Goal: Task Accomplishment & Management: Use online tool/utility

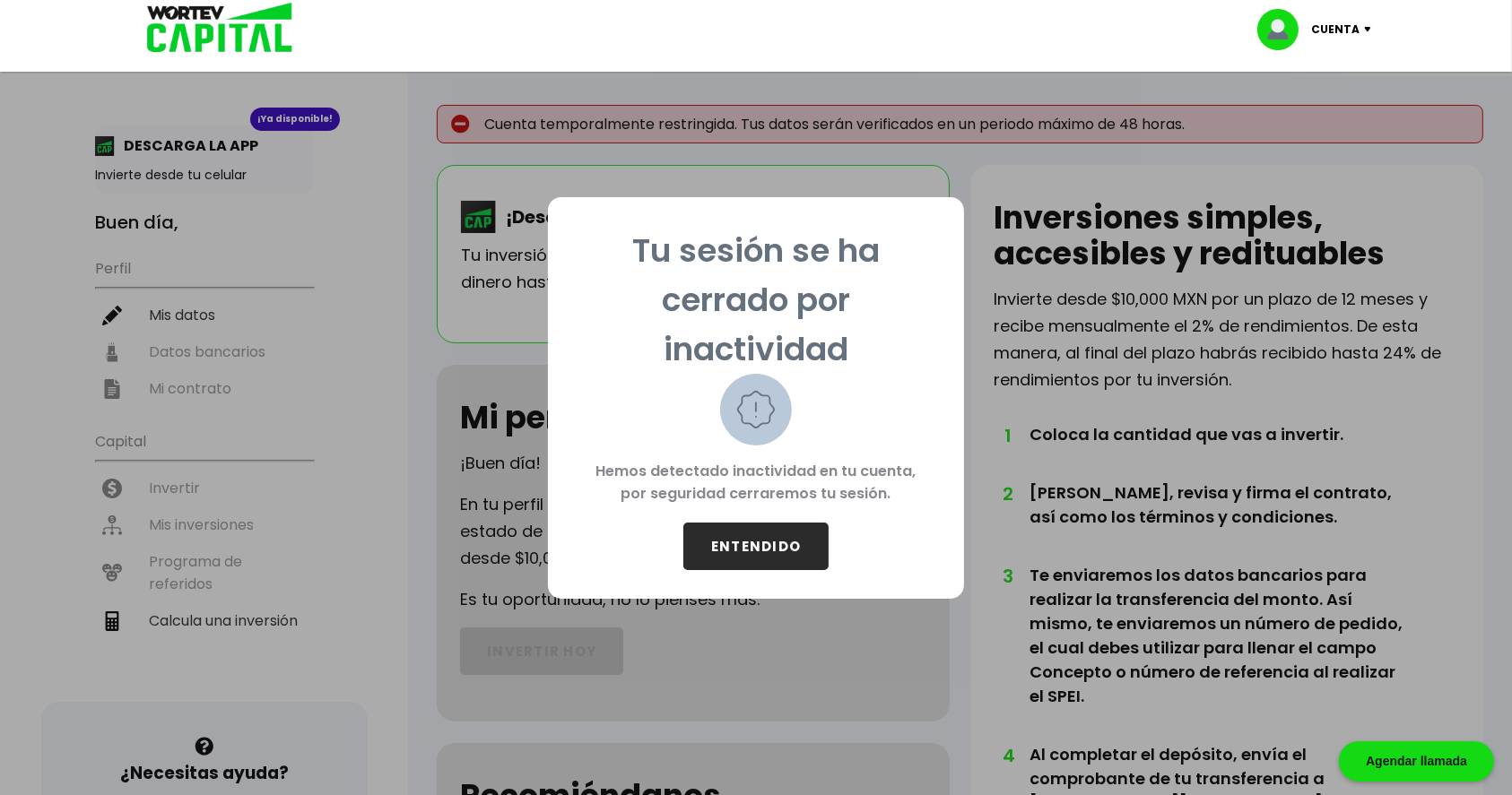
click at [763, 528] on button "ENTENDIDO" at bounding box center [756, 547] width 146 height 48
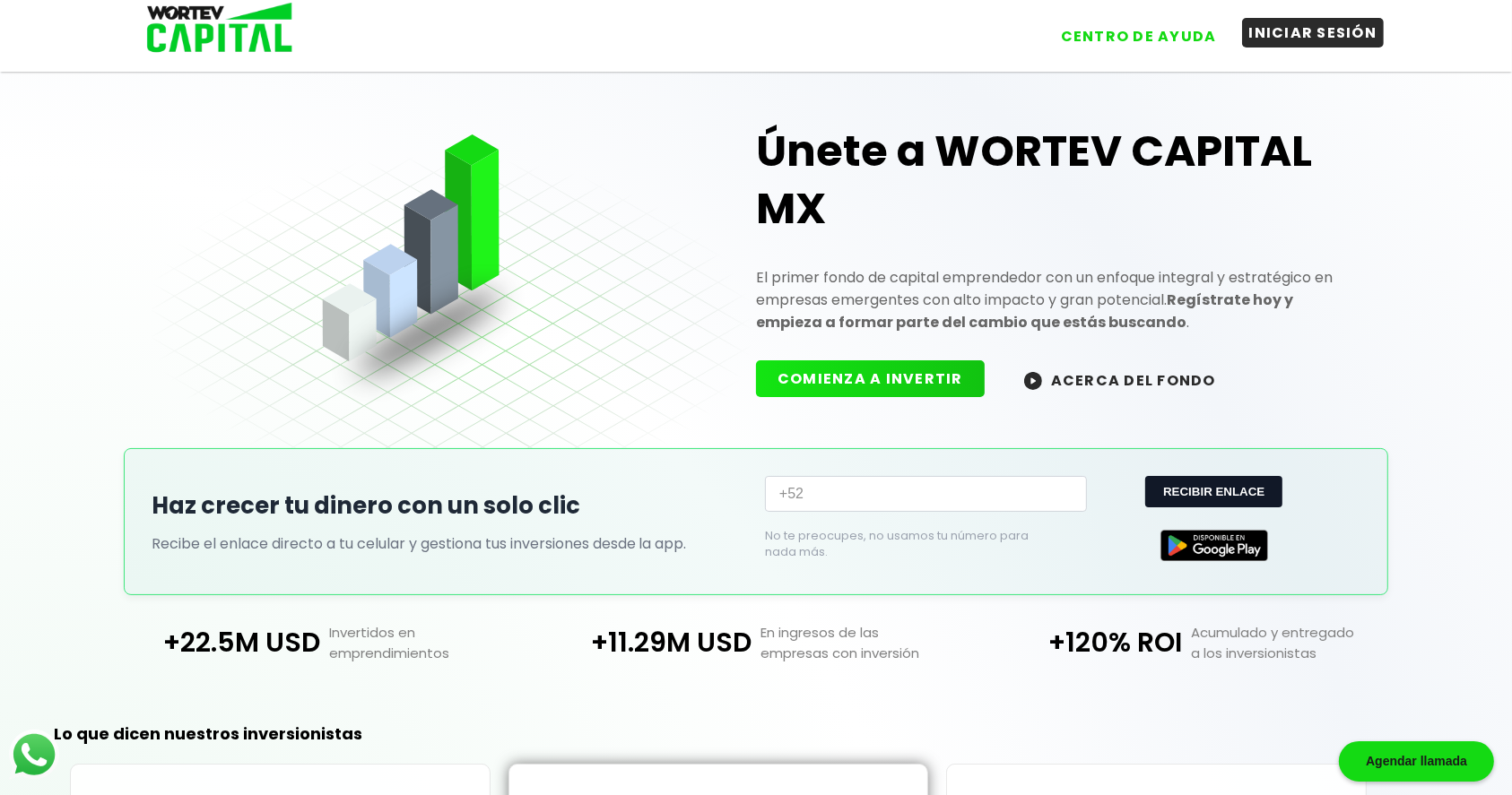
click at [1301, 25] on button "INICIAR SESIÓN" at bounding box center [1313, 32] width 143 height 29
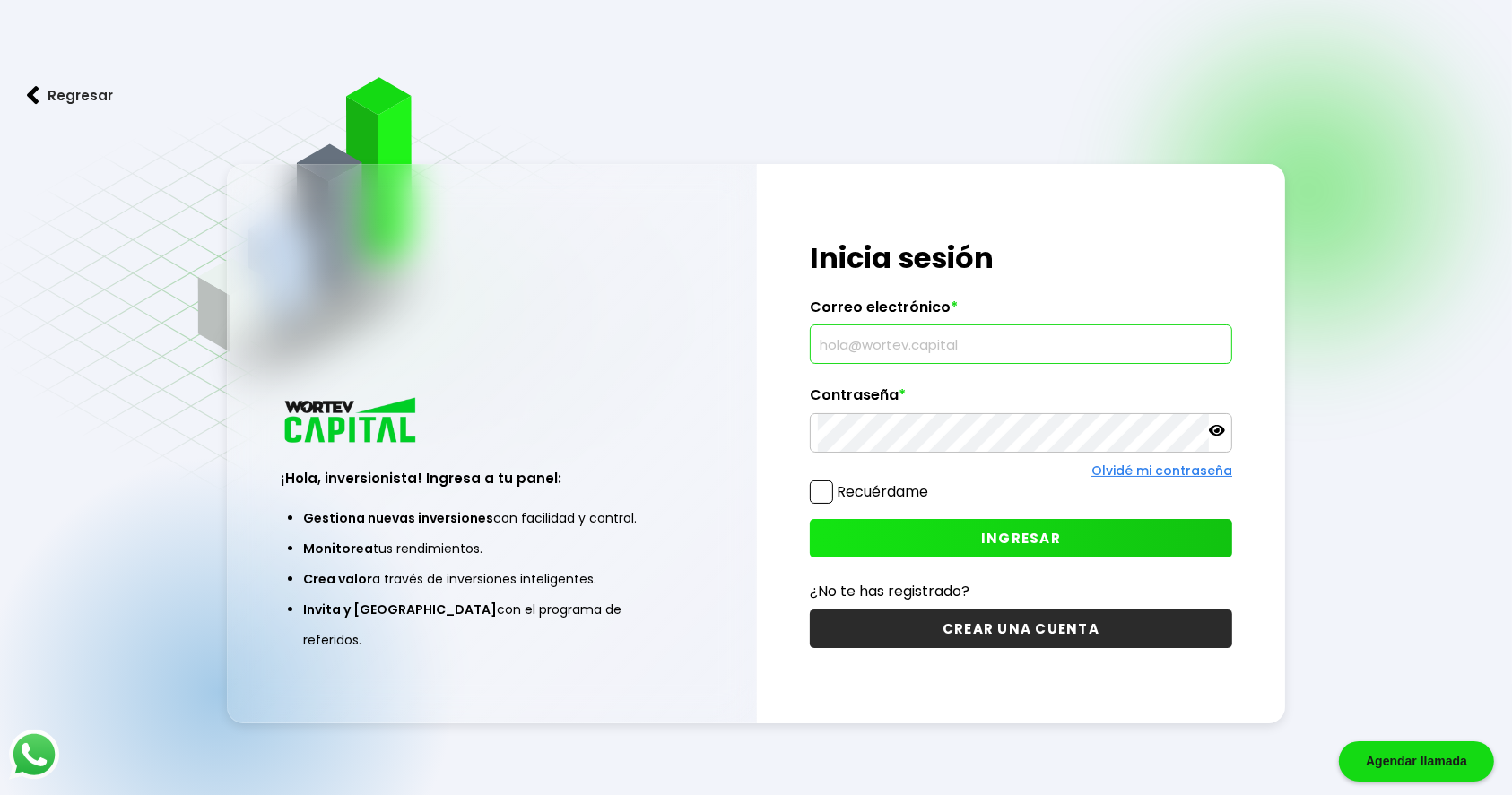
click at [974, 358] on input "text" at bounding box center [1020, 344] width 406 height 38
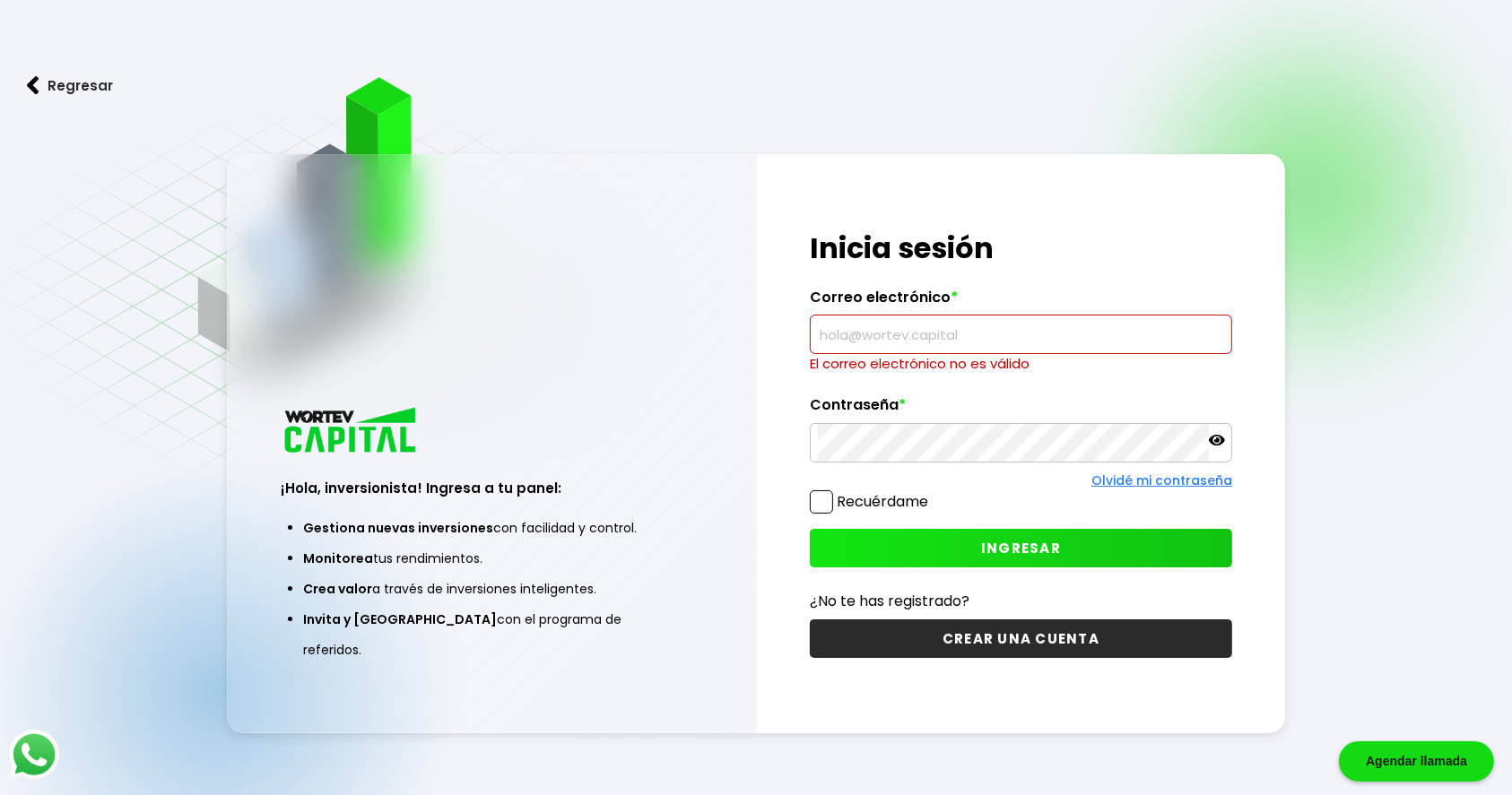
type input "[EMAIL_ADDRESS][DOMAIN_NAME]"
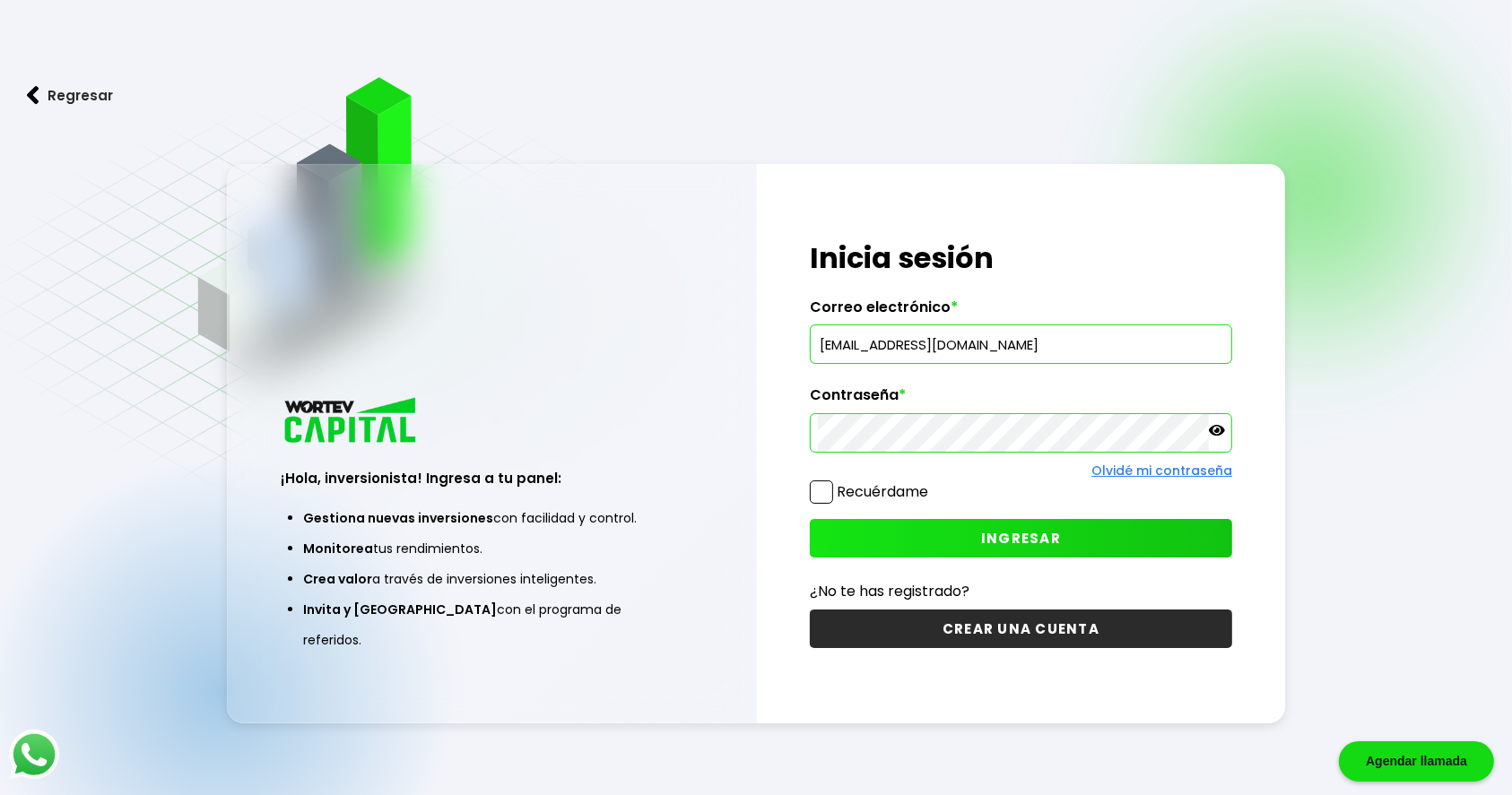
click at [1004, 517] on div "¡Hola, inversionista! Ingresa tus credenciales para iniciar sesión Inicia sesió…" at bounding box center [1021, 444] width 528 height 559
click at [1004, 530] on span "INGRESAR" at bounding box center [1021, 538] width 80 height 19
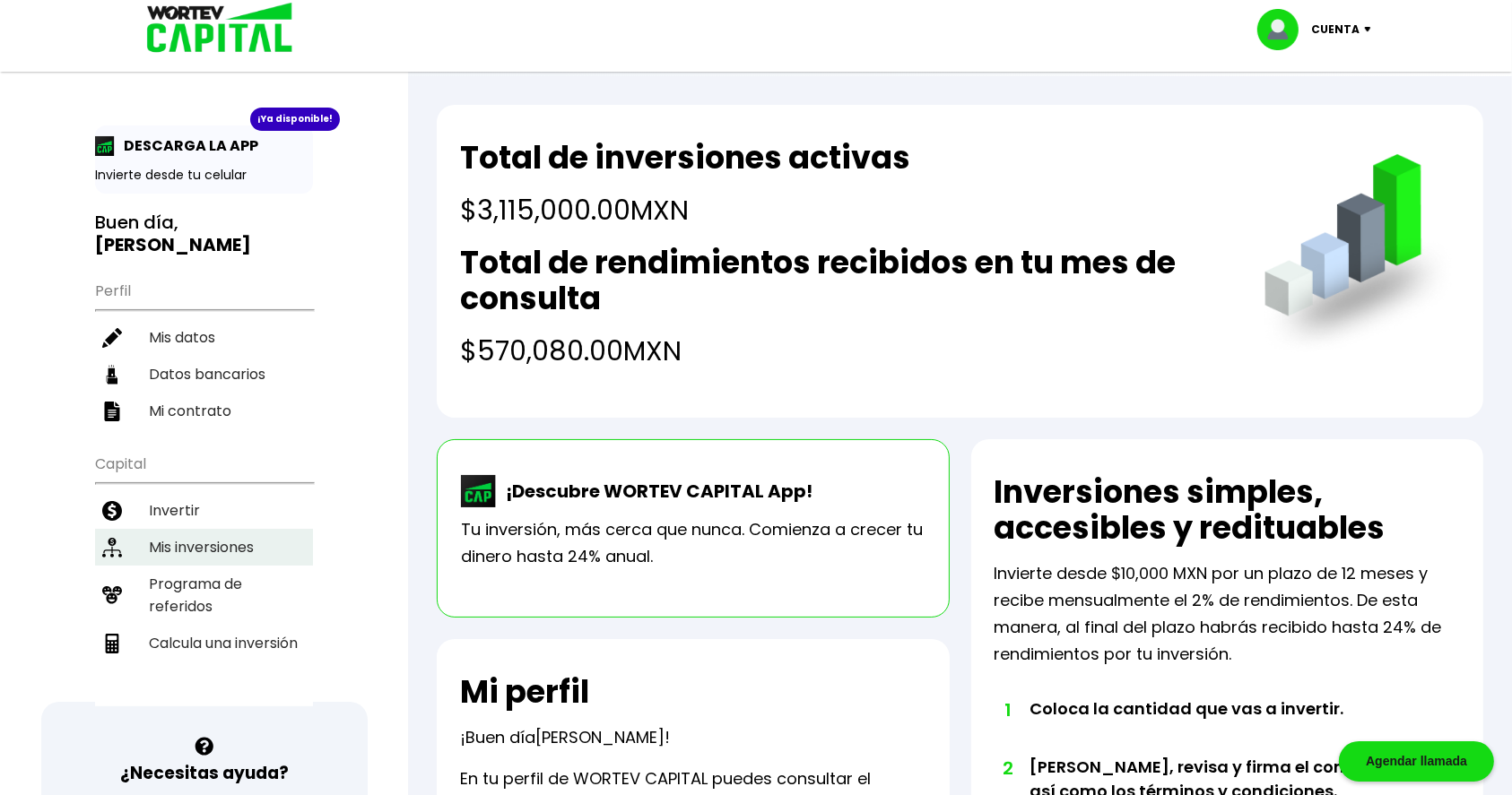
click at [202, 548] on li "Mis inversiones" at bounding box center [203, 548] width 218 height 37
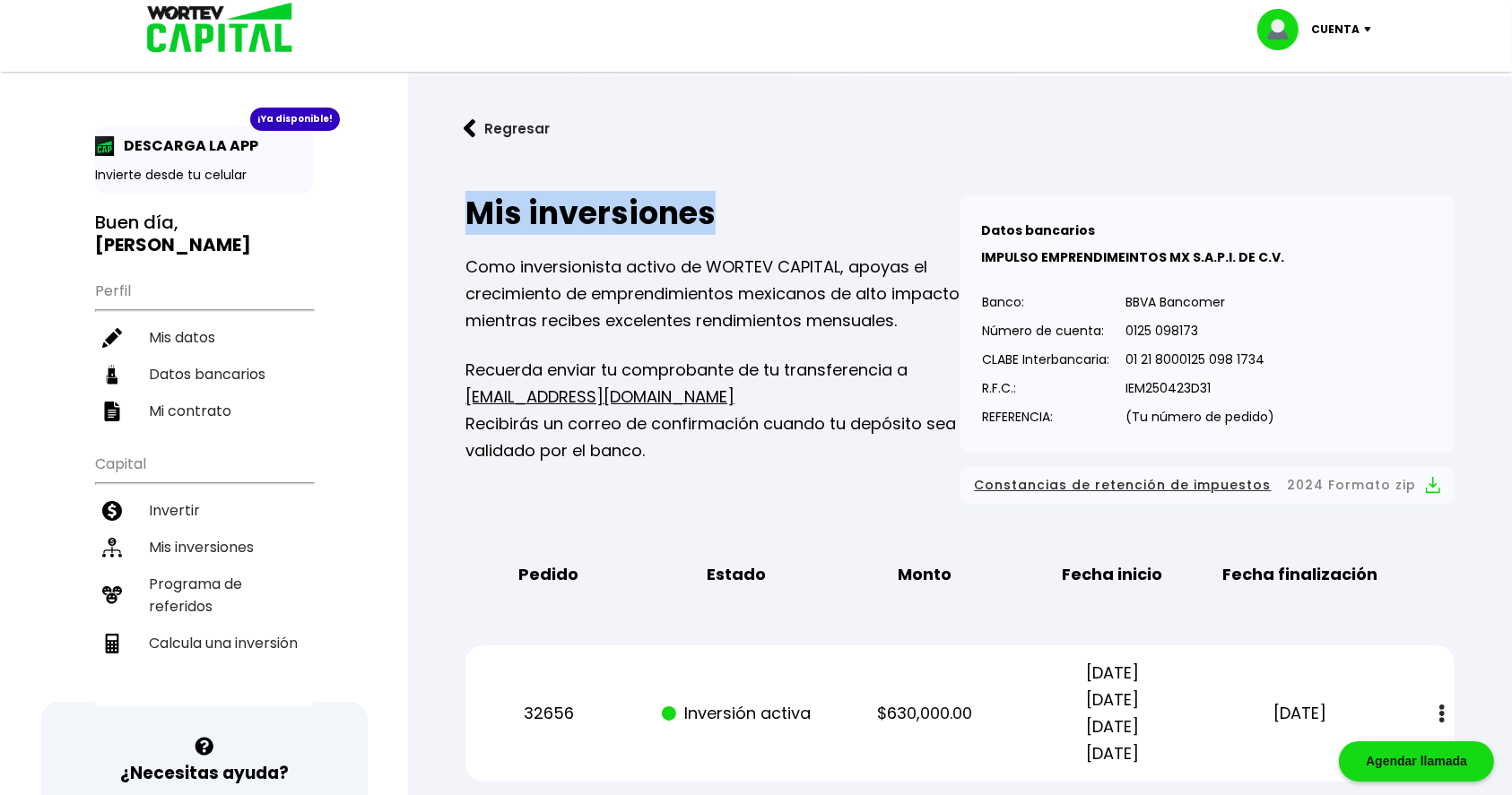
drag, startPoint x: 467, startPoint y: 202, endPoint x: 754, endPoint y: 211, distance: 287.1
click at [754, 211] on h2 "Mis inversiones" at bounding box center [712, 213] width 494 height 36
drag, startPoint x: 470, startPoint y: 206, endPoint x: 798, endPoint y: 215, distance: 328.1
click at [798, 215] on h2 "Mis inversiones" at bounding box center [712, 213] width 494 height 36
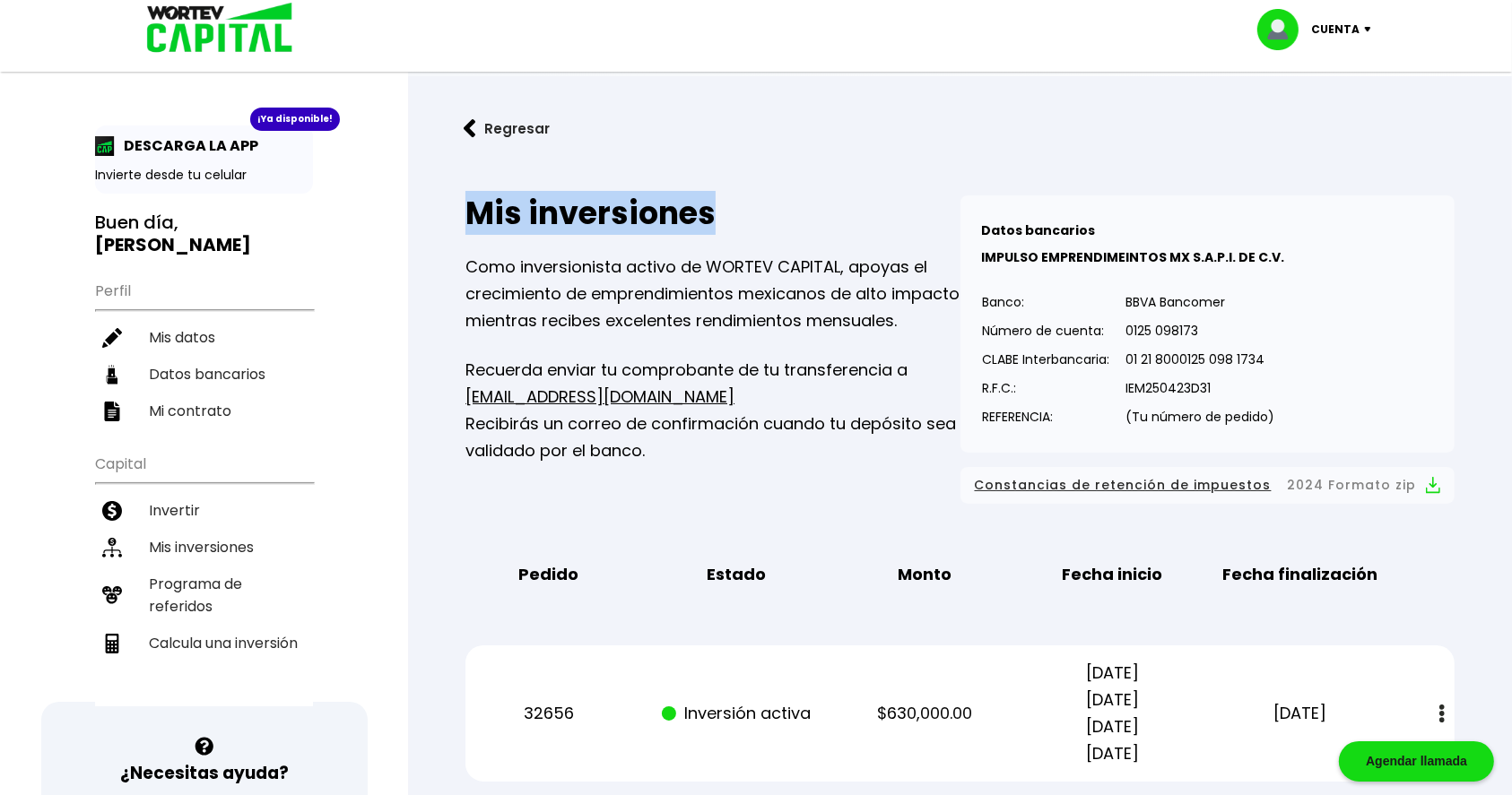
click at [726, 215] on h2 "Mis inversiones" at bounding box center [712, 213] width 494 height 36
drag, startPoint x: 471, startPoint y: 210, endPoint x: 773, endPoint y: 219, distance: 302.1
click at [773, 219] on h2 "Mis inversiones" at bounding box center [712, 213] width 494 height 36
click at [516, 196] on h2 "Mis inversiones" at bounding box center [712, 213] width 494 height 36
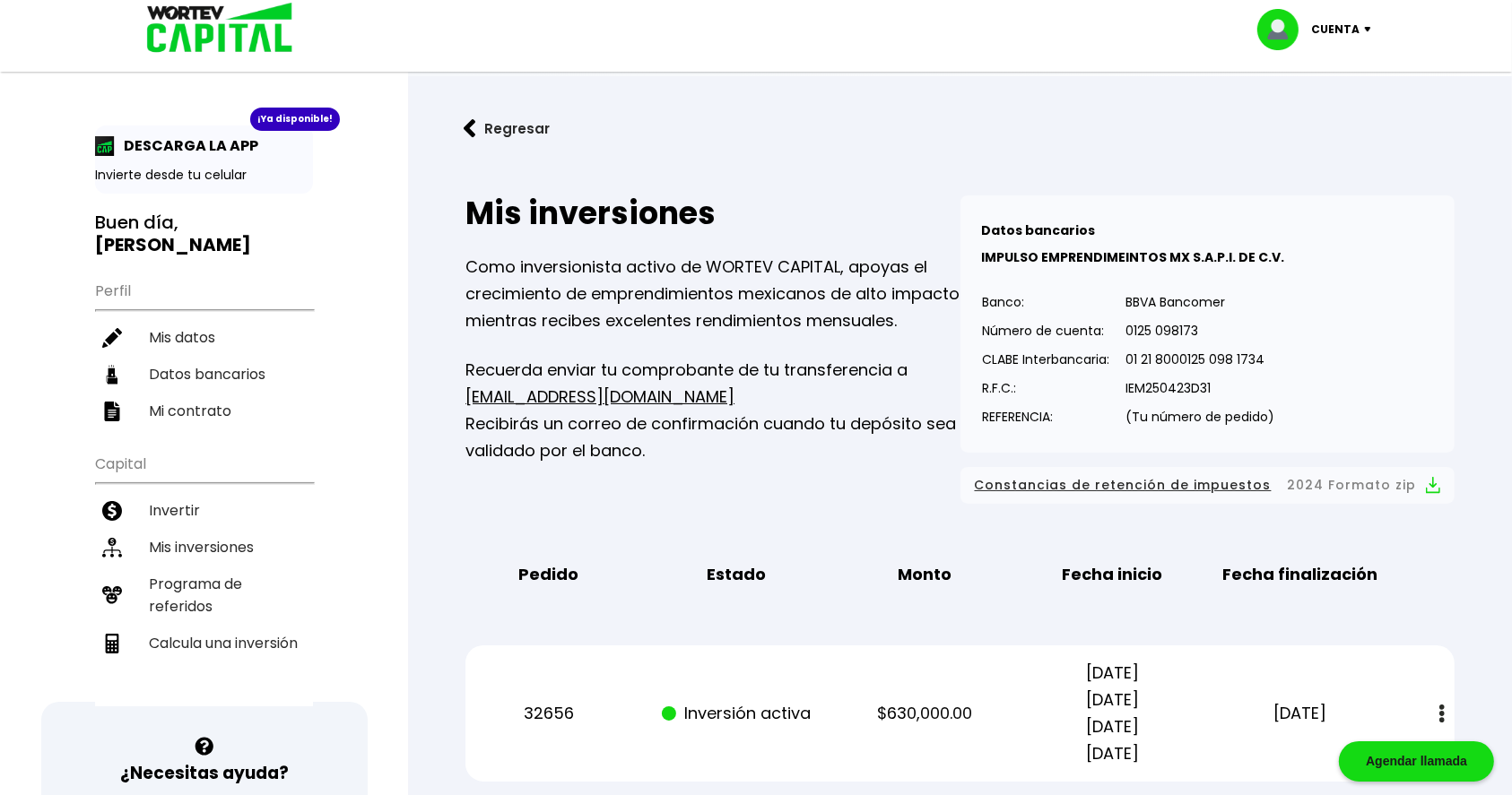
click at [469, 215] on h2 "Mis inversiones" at bounding box center [712, 213] width 494 height 36
drag, startPoint x: 467, startPoint y: 214, endPoint x: 727, endPoint y: 228, distance: 260.4
click at [727, 228] on h2 "Mis inversiones" at bounding box center [712, 213] width 494 height 36
click at [639, 146] on link "Regresar" at bounding box center [960, 128] width 1046 height 48
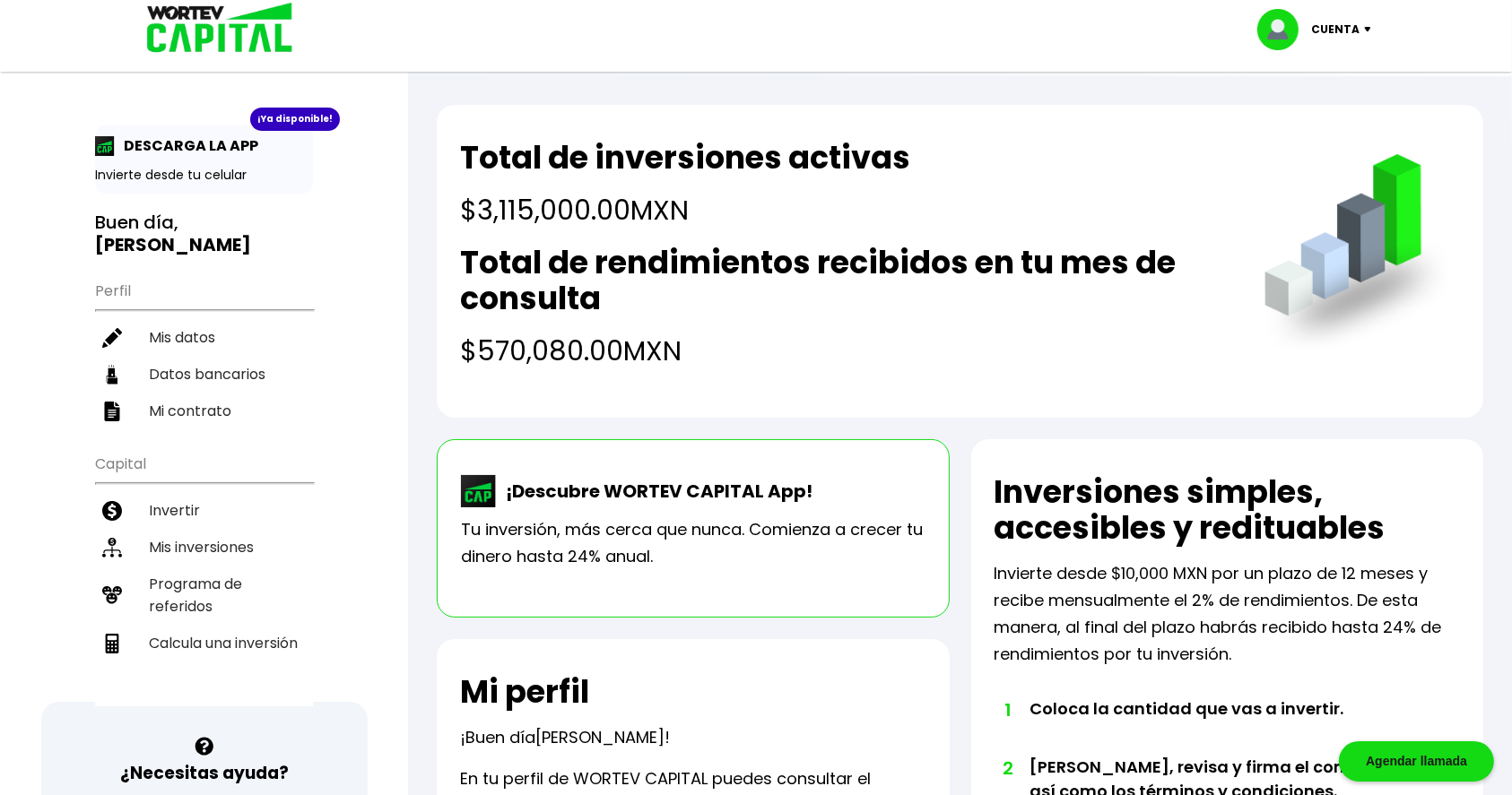
click at [788, 250] on h2 "Total de rendimientos recibidos en tu mes de consulta" at bounding box center [843, 280] width 768 height 71
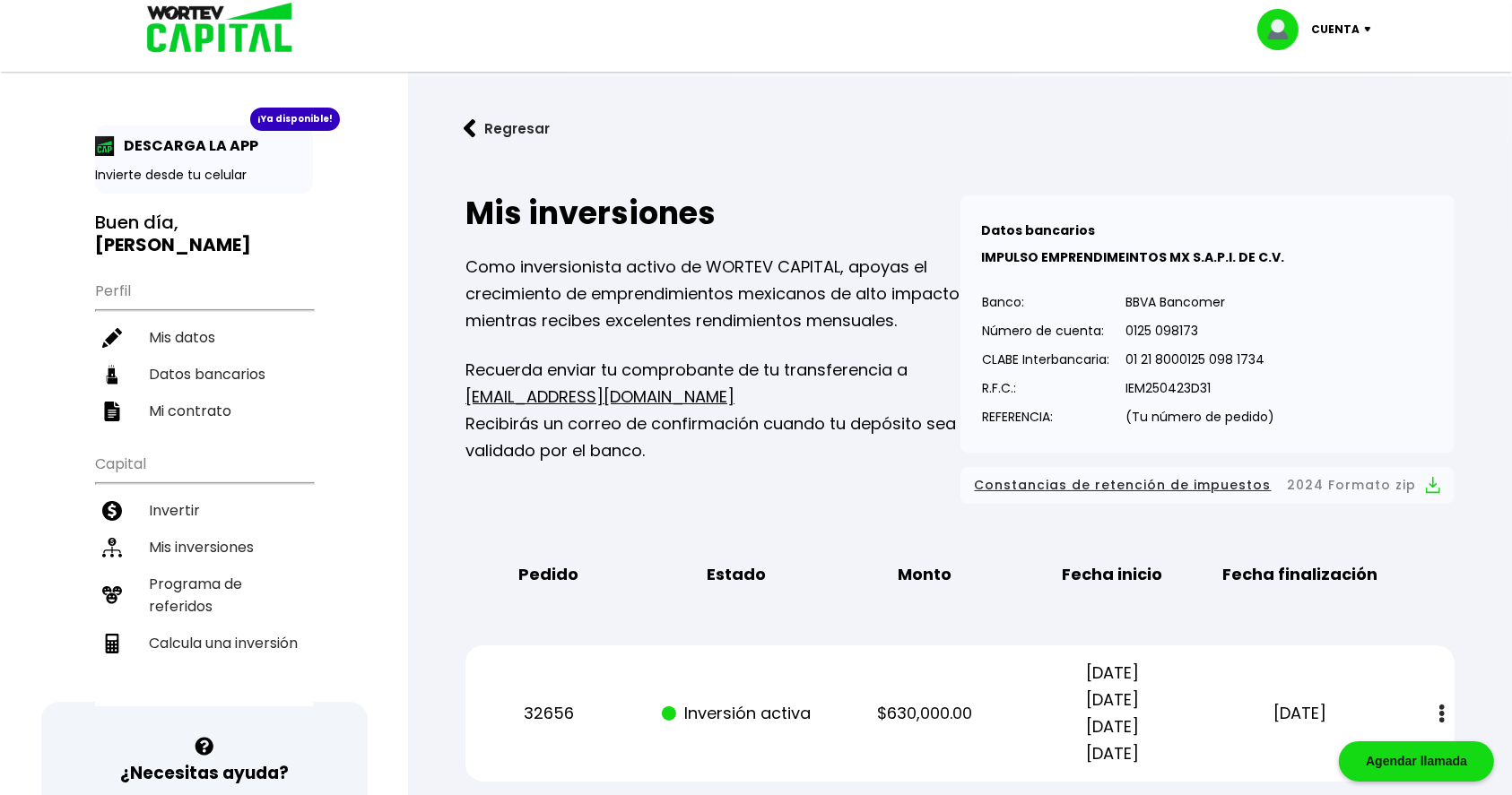
click at [467, 128] on img at bounding box center [469, 128] width 13 height 19
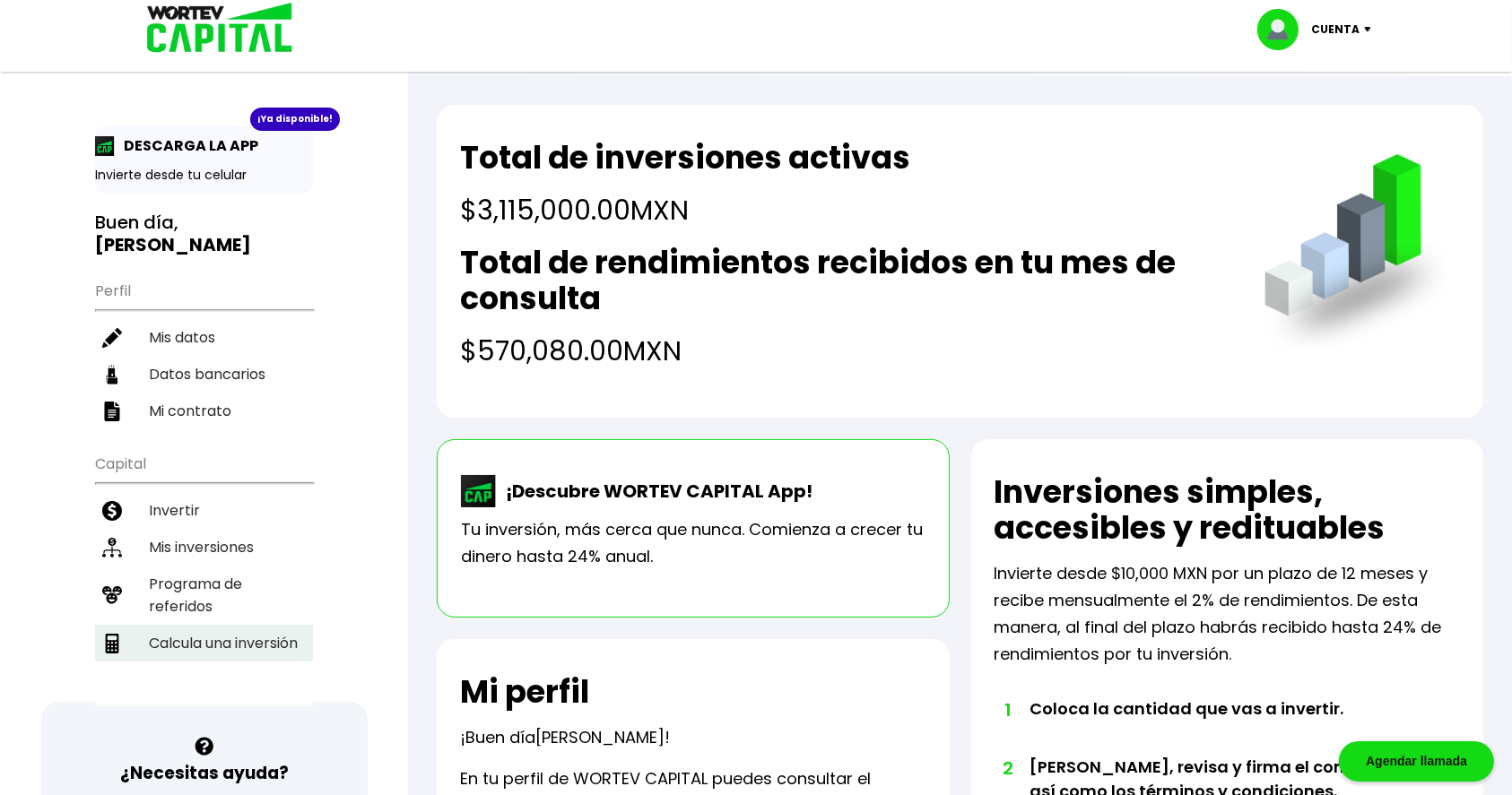
click at [194, 627] on li "Calcula una inversión" at bounding box center [203, 643] width 218 height 37
select select "1"
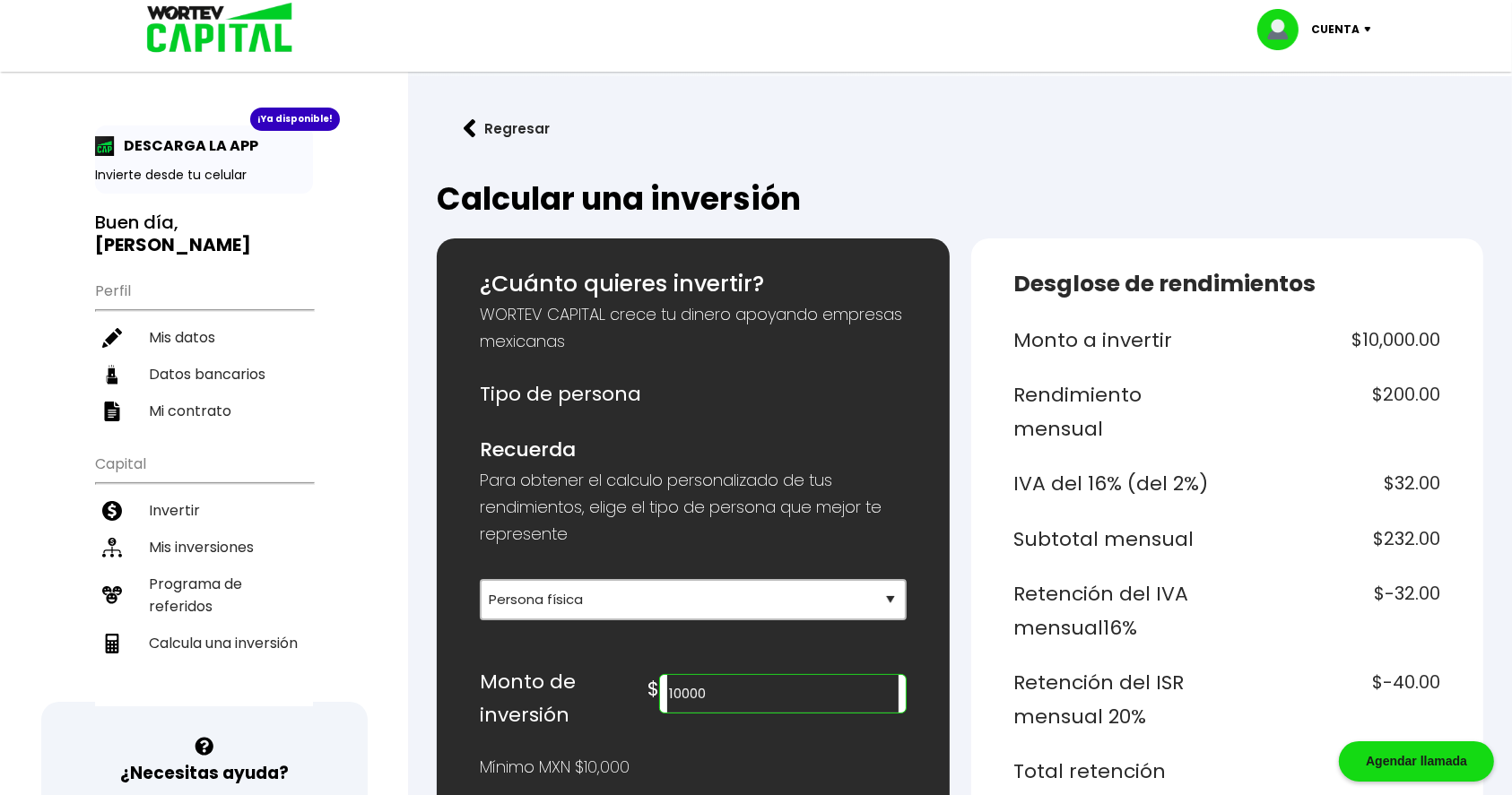
click at [510, 115] on button "Regresar" at bounding box center [507, 128] width 140 height 48
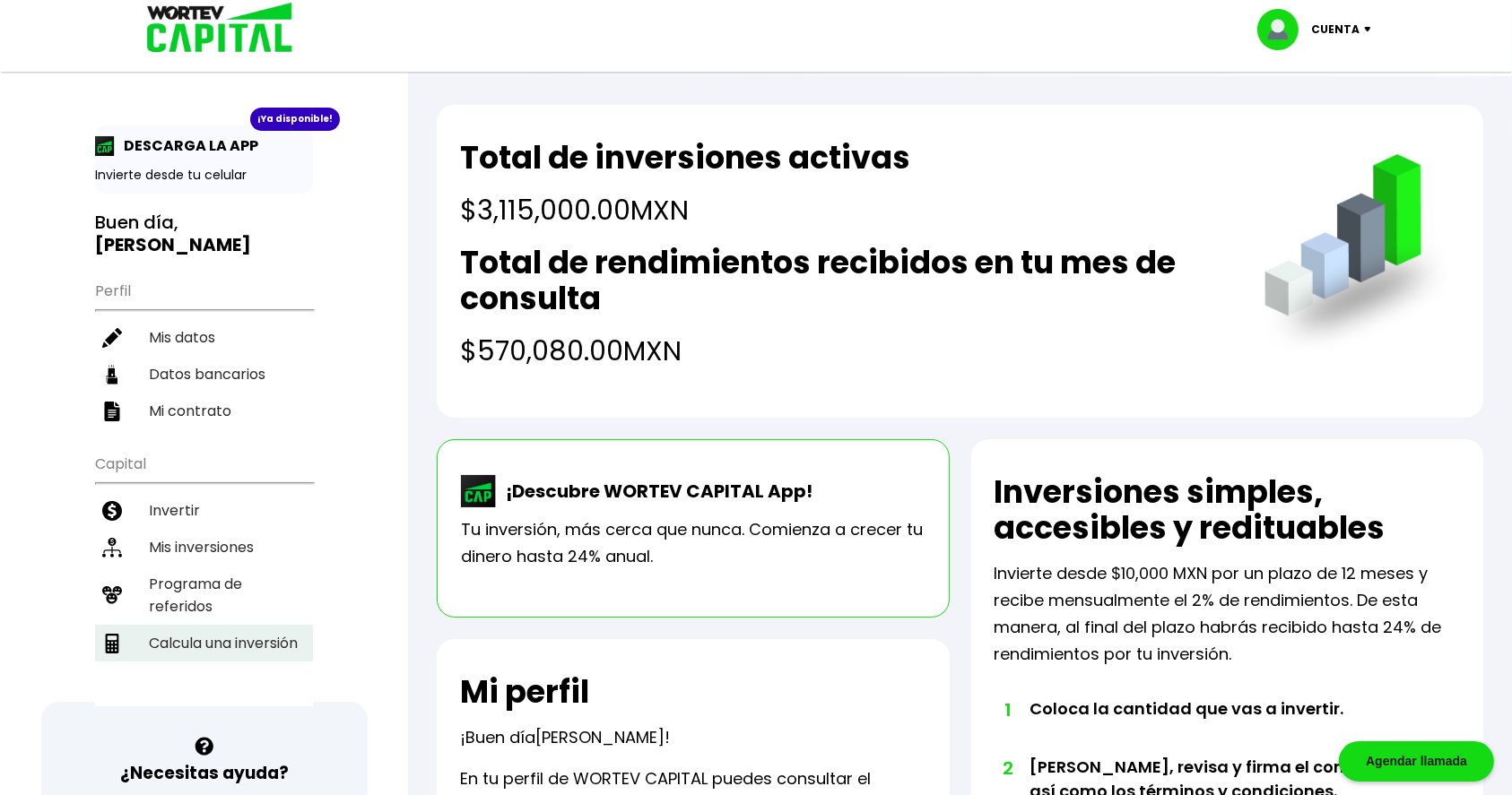
click at [175, 639] on li "Calcula una inversión" at bounding box center [203, 643] width 218 height 37
select select "1"
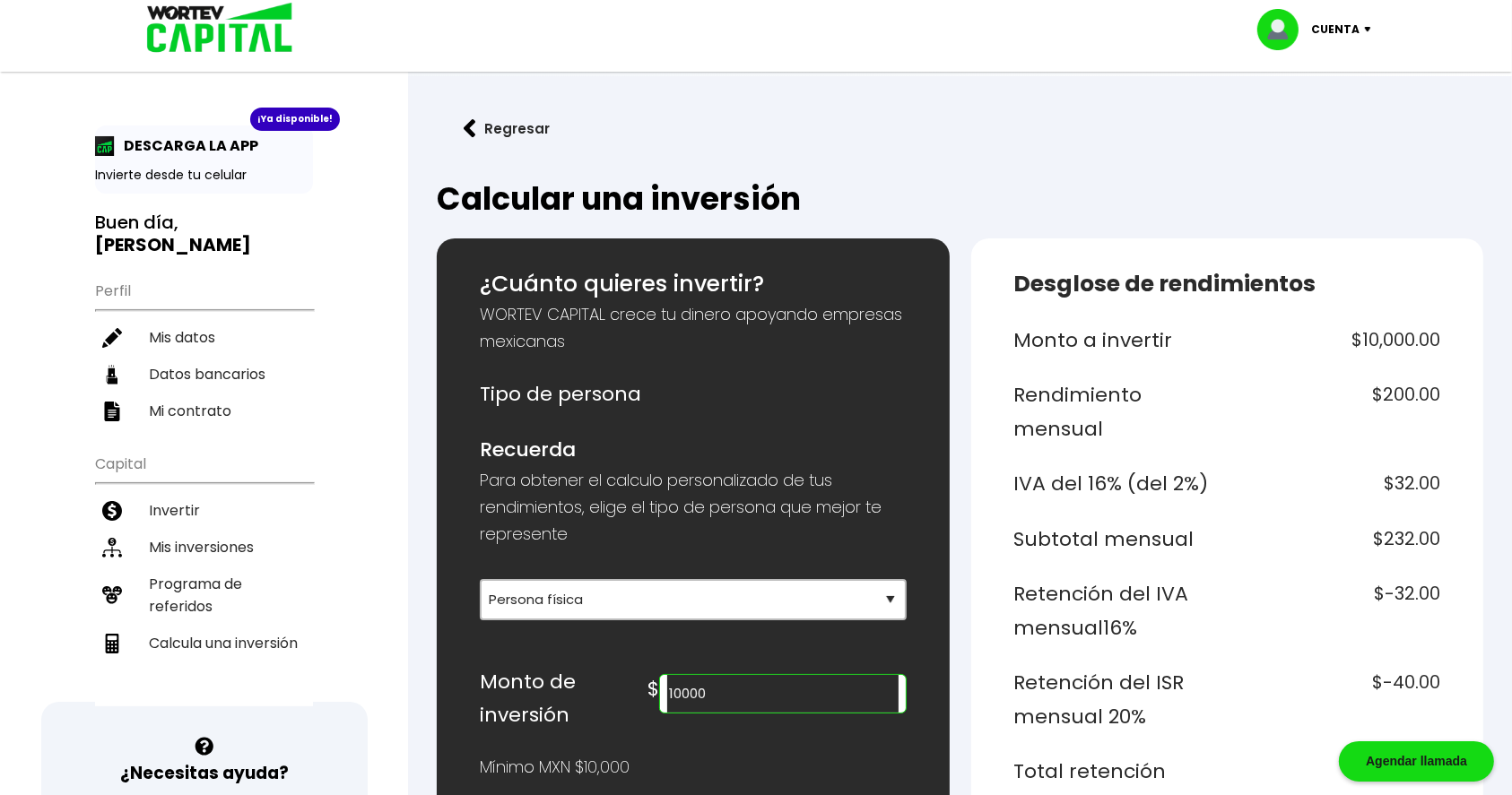
click at [779, 675] on input "10000" at bounding box center [782, 693] width 231 height 38
drag, startPoint x: 799, startPoint y: 685, endPoint x: 679, endPoint y: 696, distance: 120.5
click at [679, 696] on div "Monto de inversión $ 10000" at bounding box center [693, 698] width 426 height 67
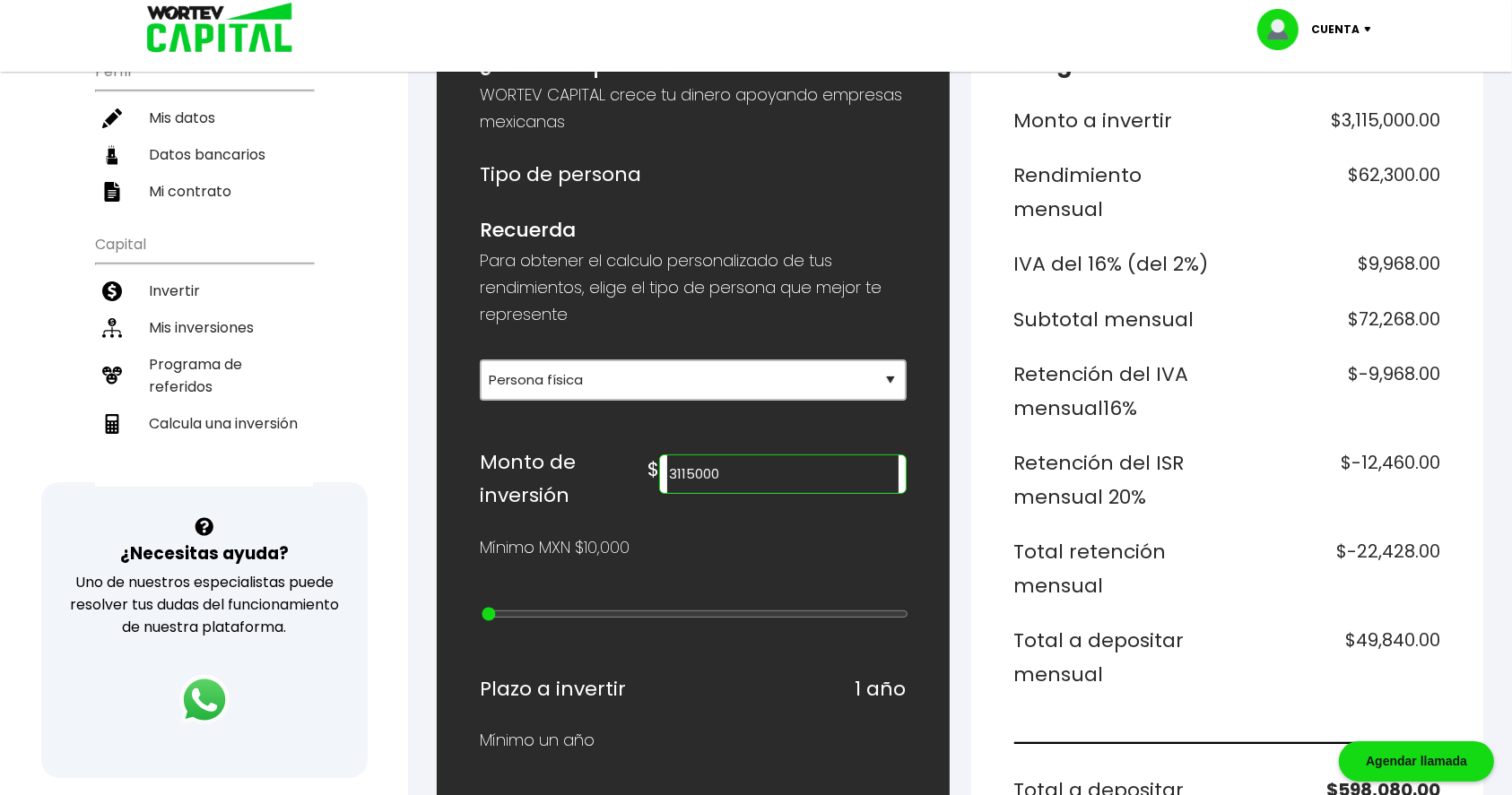
scroll to position [239, 0]
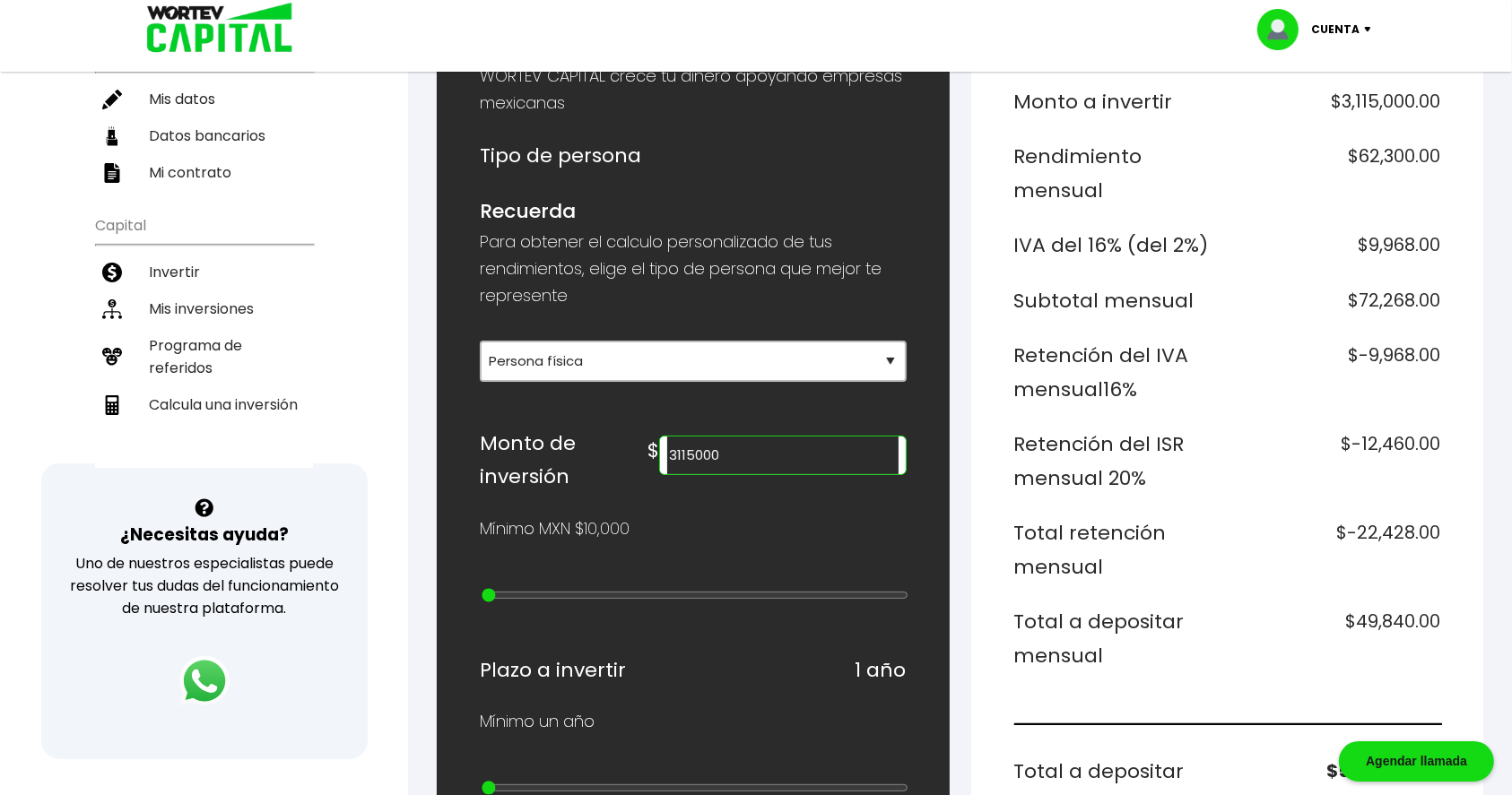
type input "3115000"
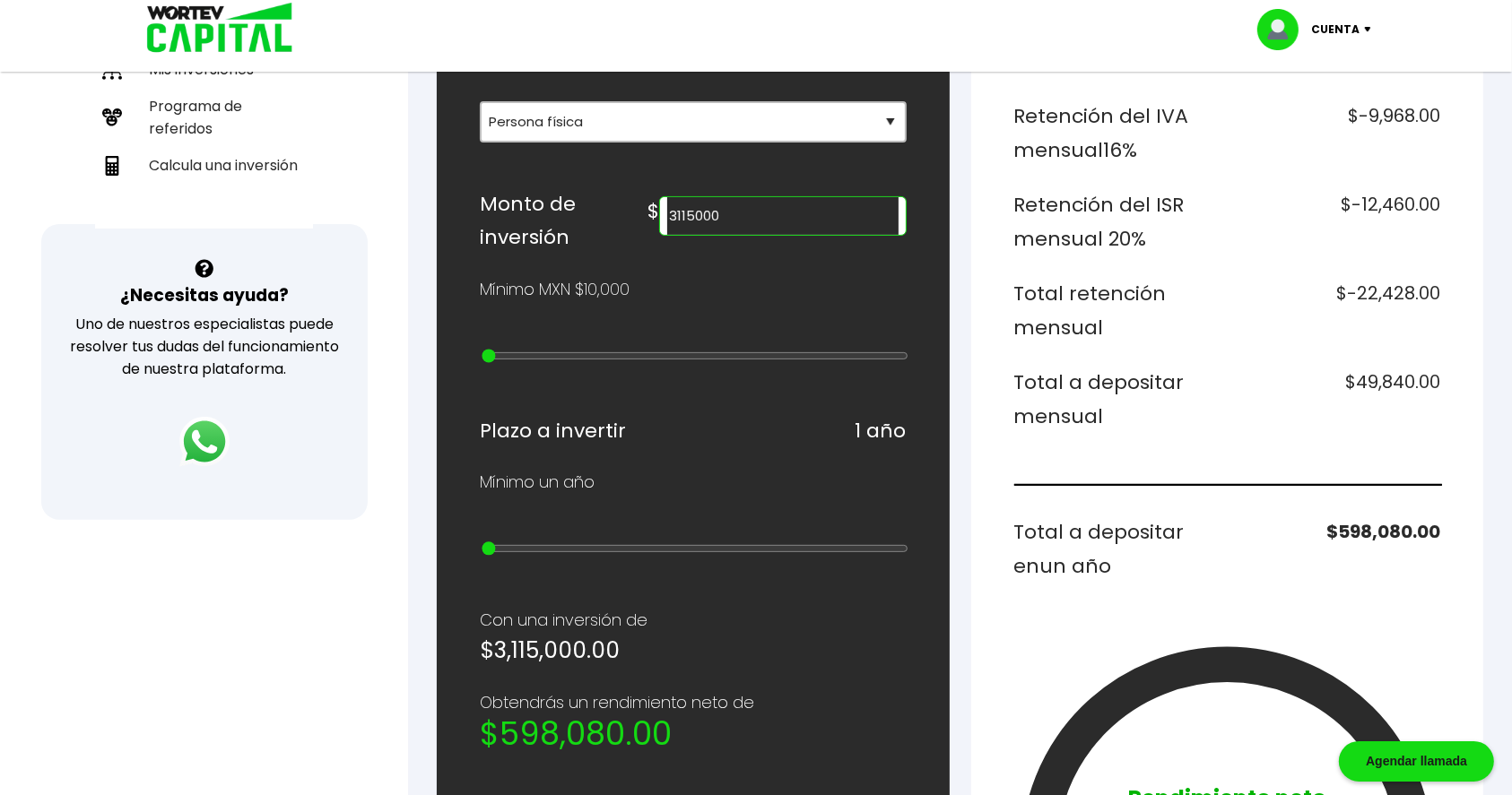
scroll to position [359, 0]
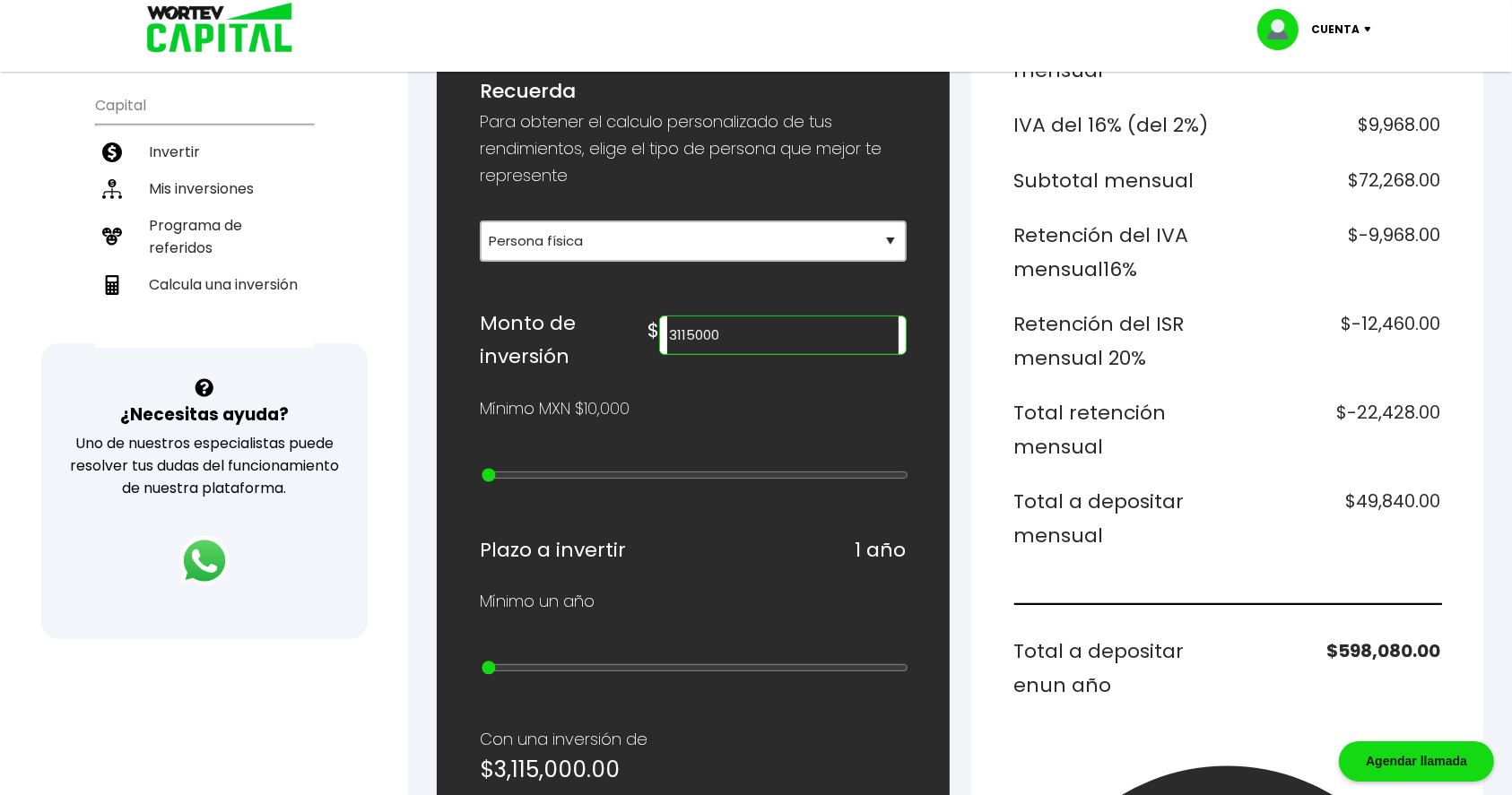
click at [82, 52] on div "Cuenta Editar perfil Cerrar sesión" at bounding box center [756, 35] width 1512 height 71
